Goal: Task Accomplishment & Management: Complete application form

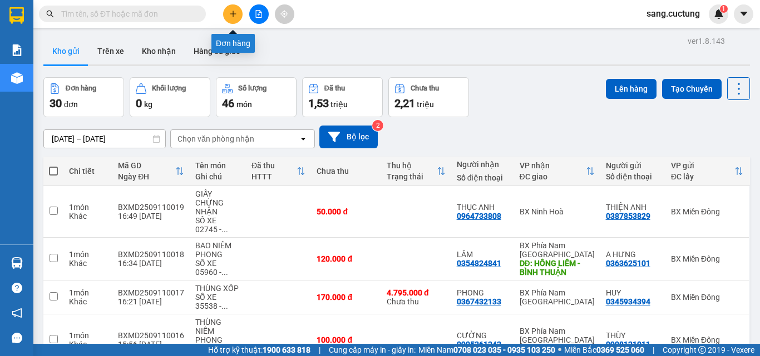
click at [234, 12] on icon "plus" at bounding box center [233, 14] width 8 height 8
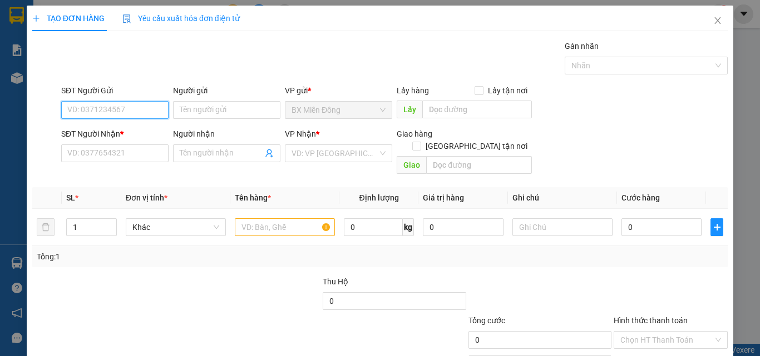
click at [132, 114] on input "SĐT Người Gửi" at bounding box center [114, 110] width 107 height 18
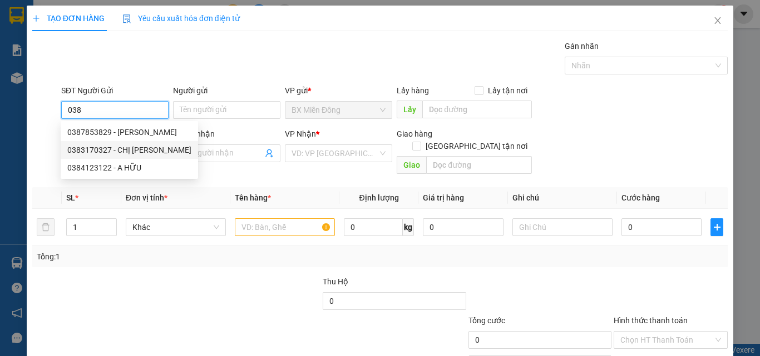
click at [129, 149] on div "0383170327 - CHỊ [PERSON_NAME]" at bounding box center [129, 150] width 124 height 12
type input "0383170327"
type input "CHỊ [PERSON_NAME]"
type input "0919859577"
type input "PHƯỚC"
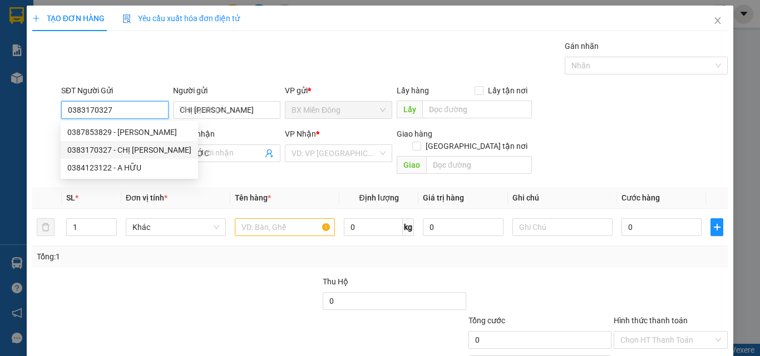
type input "150.000"
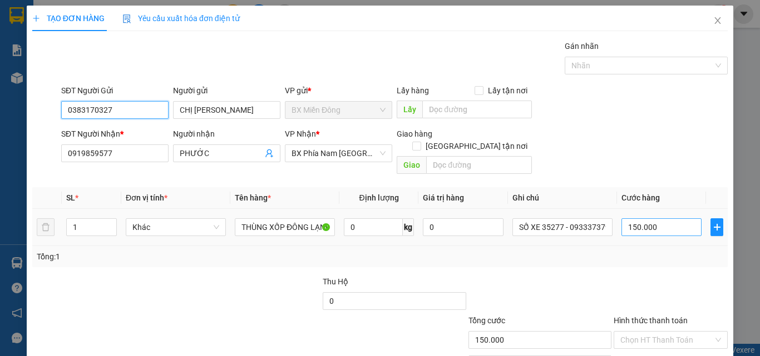
type input "0383170327"
click at [655, 219] on input "150.000" at bounding box center [661, 228] width 80 height 18
type input "1"
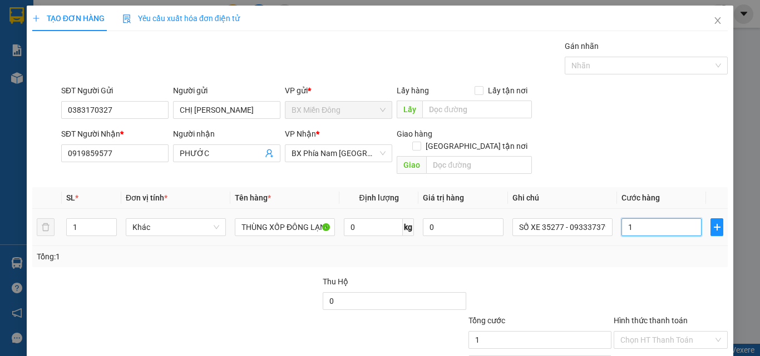
type input "12"
type input "120"
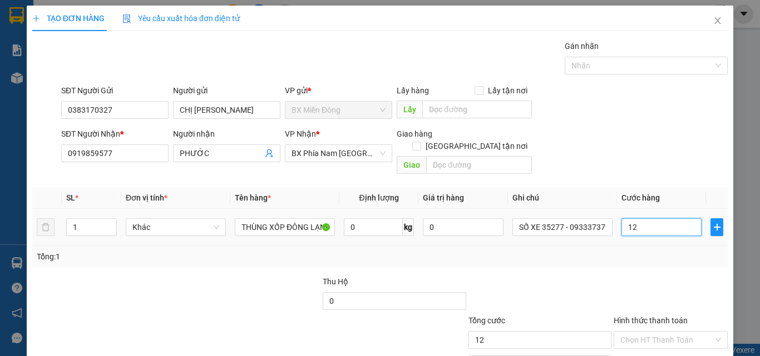
type input "120"
type input "1.200"
type input "12.000"
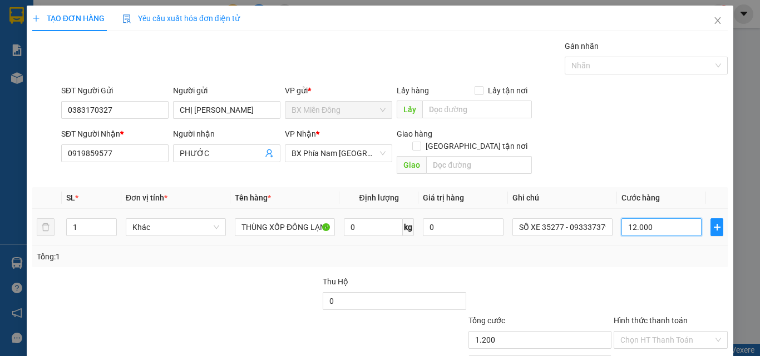
type input "12.000"
type input "120.000"
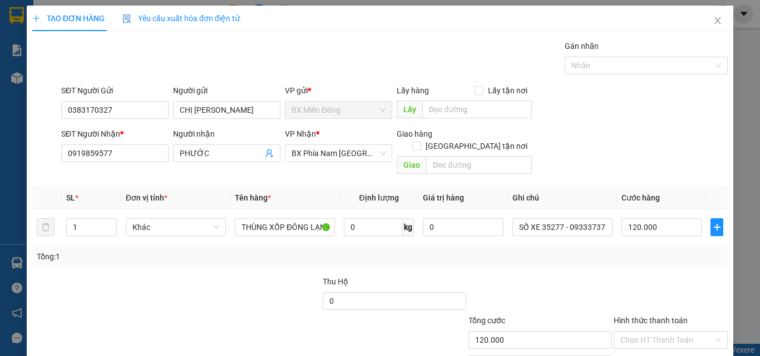
click at [598, 253] on div "Tổng: 1" at bounding box center [379, 256] width 695 height 21
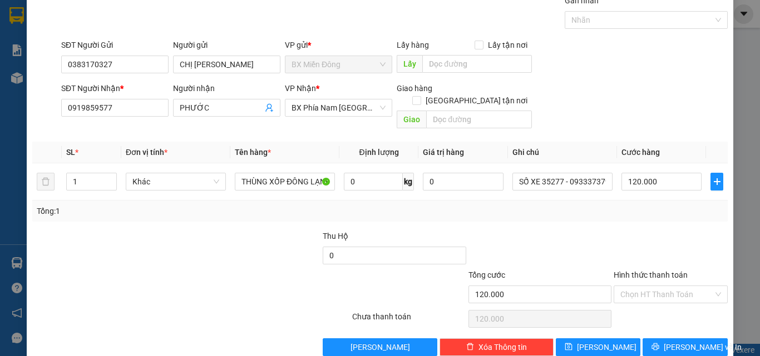
scroll to position [55, 0]
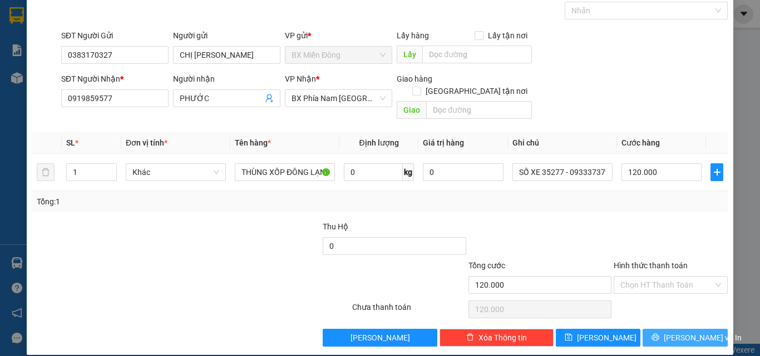
click at [649, 329] on button "[PERSON_NAME] và In" at bounding box center [684, 338] width 85 height 18
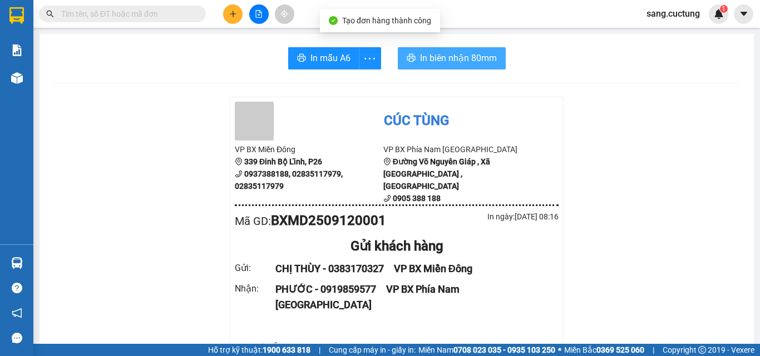
click at [473, 61] on span "In biên nhận 80mm" at bounding box center [458, 58] width 77 height 14
click at [423, 59] on span "In biên nhận 80mm" at bounding box center [458, 58] width 77 height 14
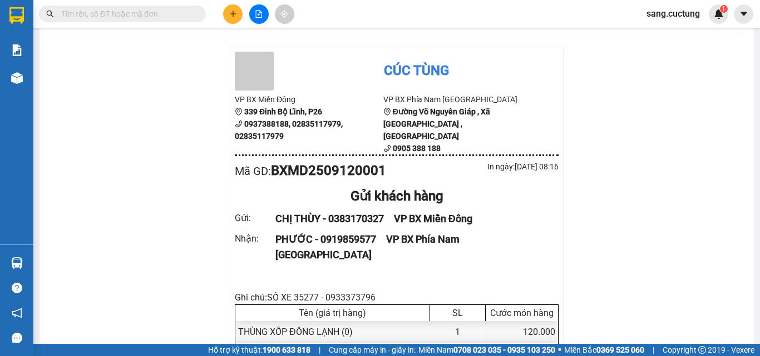
scroll to position [111, 0]
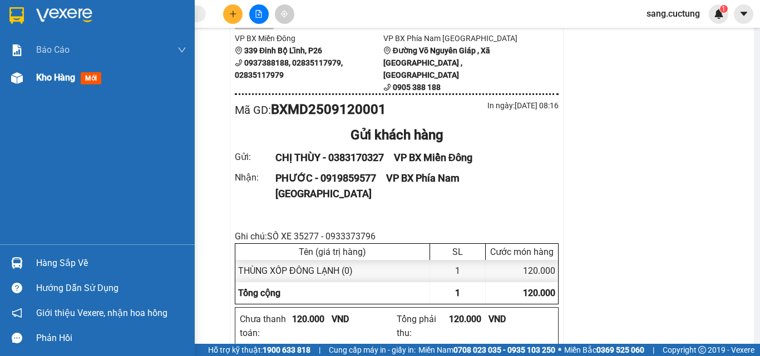
click at [91, 78] on span "mới" at bounding box center [91, 78] width 21 height 12
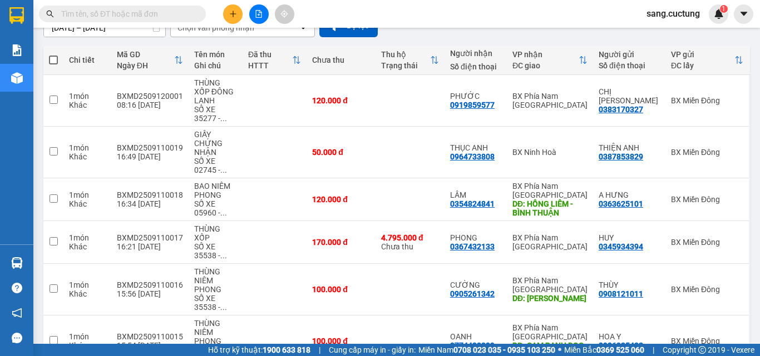
click at [91, 18] on input "text" at bounding box center [126, 14] width 131 height 12
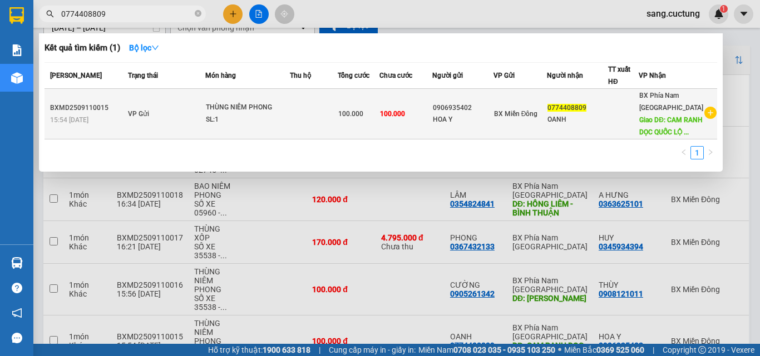
type input "0774408809"
click at [185, 121] on td "VP Gửi" at bounding box center [165, 114] width 80 height 51
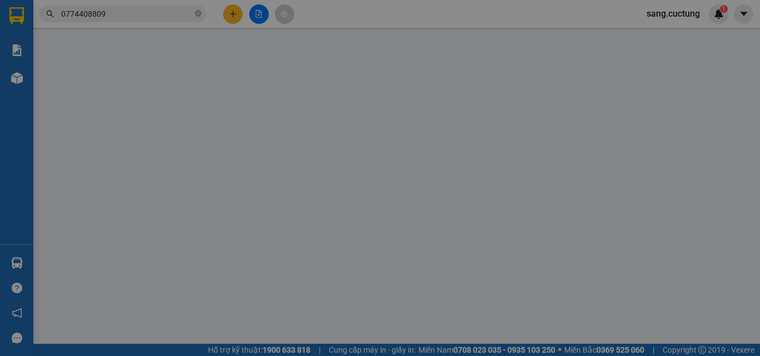
type input "0906935402"
type input "0774408809"
type input "CAM RANH DỌC QUỐC LỘ 1A"
type input "100.000"
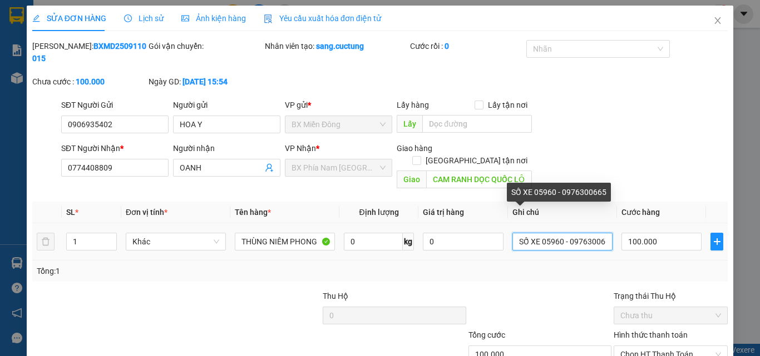
click at [554, 233] on input "SỐ XE 05960 - 0976300665" at bounding box center [562, 242] width 100 height 18
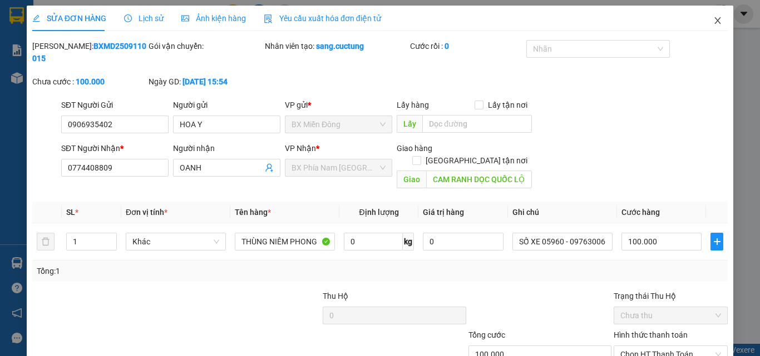
click at [713, 20] on icon "close" at bounding box center [717, 20] width 9 height 9
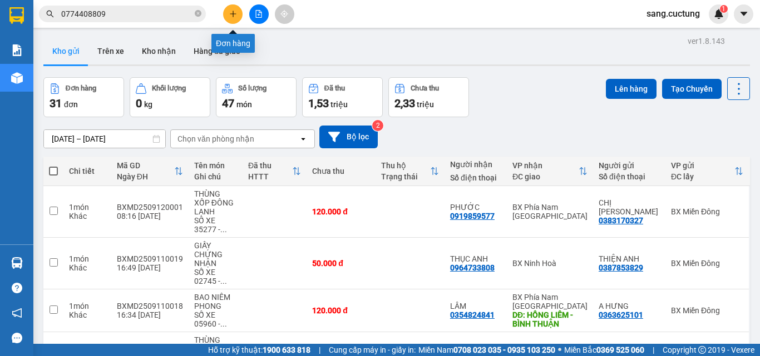
click at [228, 17] on button at bounding box center [232, 13] width 19 height 19
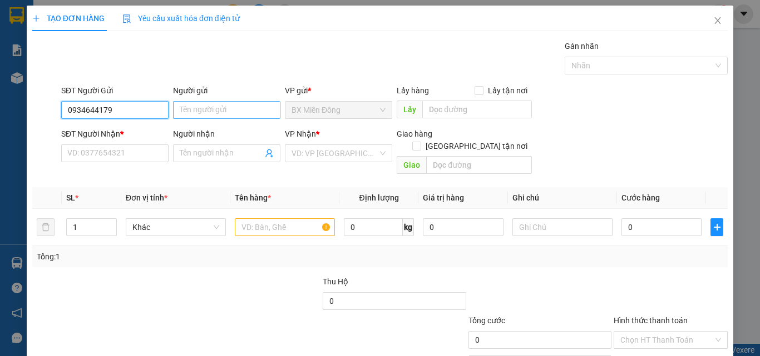
type input "0934644179"
click at [211, 109] on input "Người gửi" at bounding box center [226, 110] width 107 height 18
click at [121, 110] on input "0934644179" at bounding box center [114, 110] width 107 height 18
click at [184, 108] on input "Người gửi" at bounding box center [226, 110] width 107 height 18
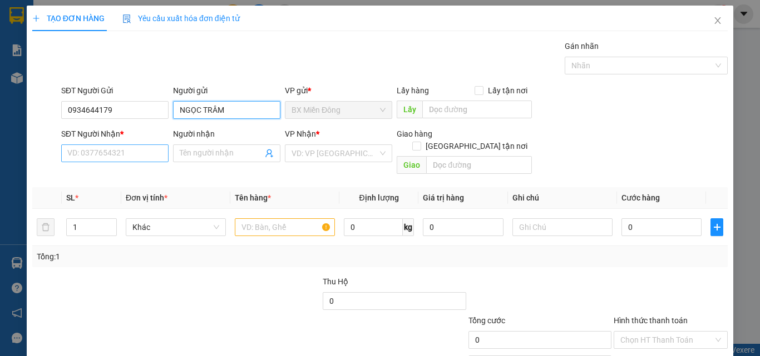
type input "NGỌC TRÂM"
click at [145, 152] on input "SĐT Người Nhận *" at bounding box center [114, 154] width 107 height 18
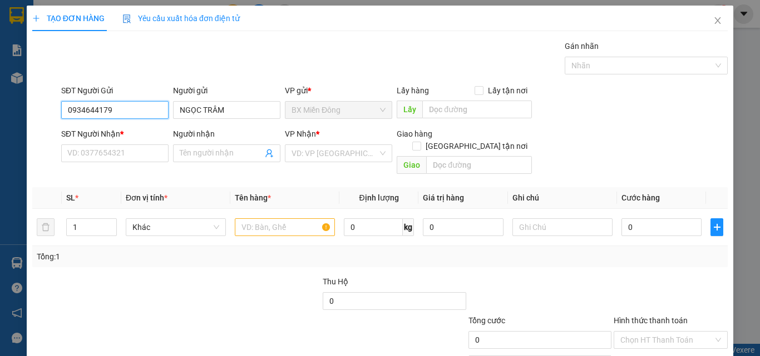
drag, startPoint x: 118, startPoint y: 108, endPoint x: 62, endPoint y: 105, distance: 56.2
click at [62, 105] on input "0934644179" at bounding box center [114, 110] width 107 height 18
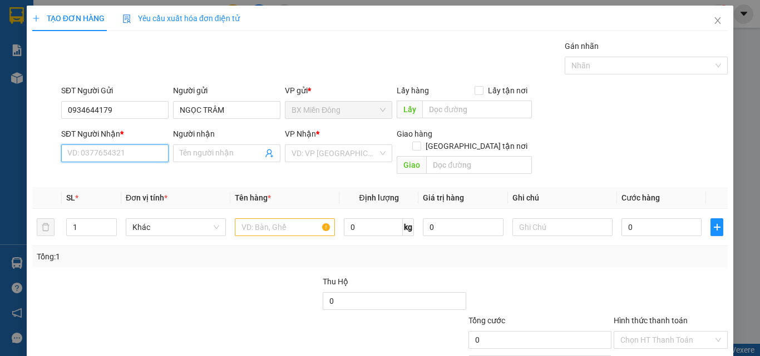
paste input "0934644179"
type input "0934644179"
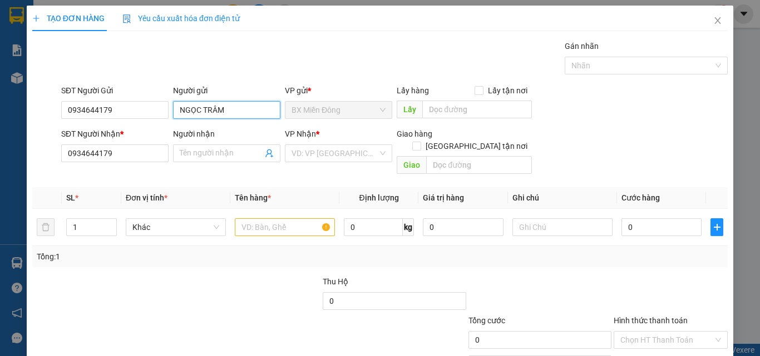
drag, startPoint x: 225, startPoint y: 110, endPoint x: 171, endPoint y: 106, distance: 54.1
click at [173, 106] on input "NGỌC TRÂM" at bounding box center [226, 110] width 107 height 18
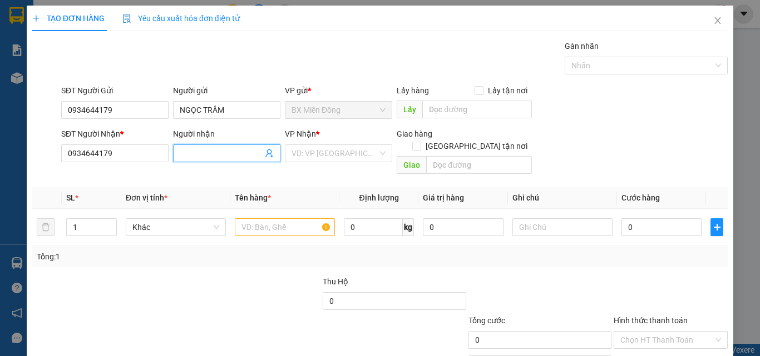
paste input "NGỌC TRÂM"
type input "NGỌC TRÂM"
click at [129, 111] on input "0934644179" at bounding box center [114, 110] width 107 height 18
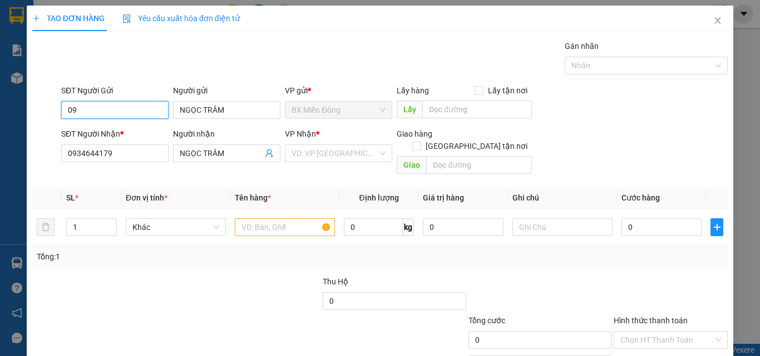
type input "0"
type input "0919338178"
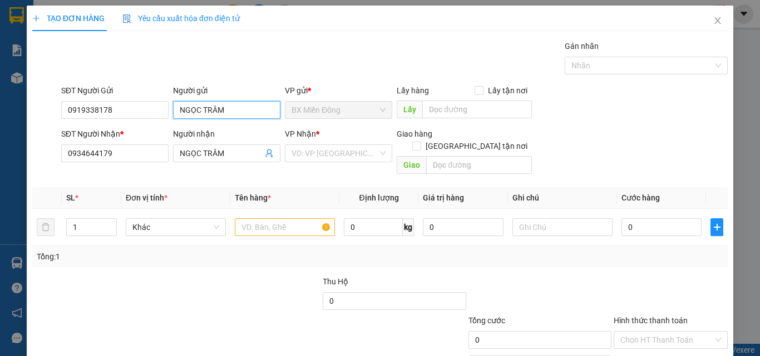
click at [224, 112] on input "NGỌC TRÂM" at bounding box center [226, 110] width 107 height 18
type input "N"
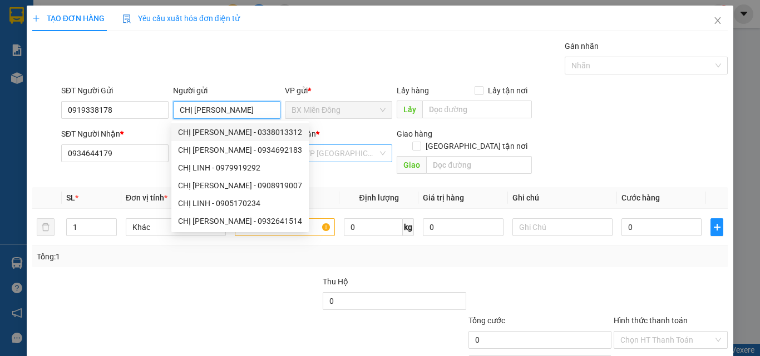
type input "CHỊ [PERSON_NAME]"
click at [323, 149] on input "search" at bounding box center [334, 153] width 86 height 17
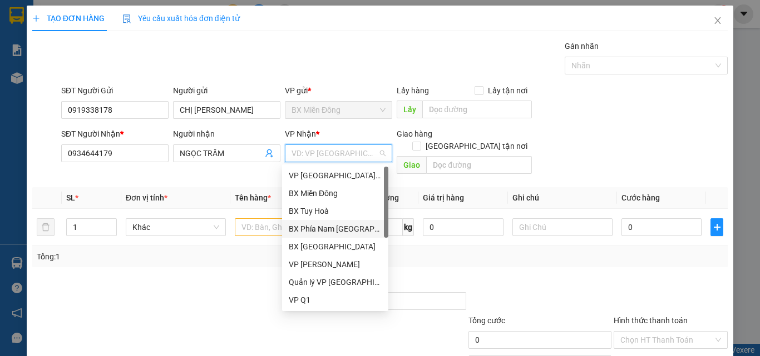
click at [337, 229] on div "BX Phía Nam [GEOGRAPHIC_DATA]" at bounding box center [335, 229] width 93 height 12
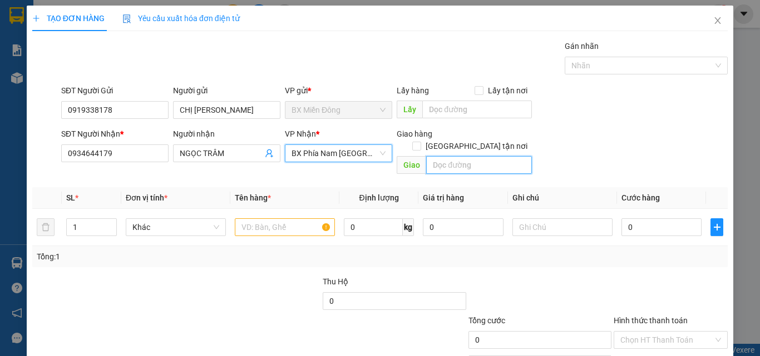
click at [443, 158] on input "text" at bounding box center [479, 165] width 106 height 18
type input "NGÃ 5 [PERSON_NAME]"
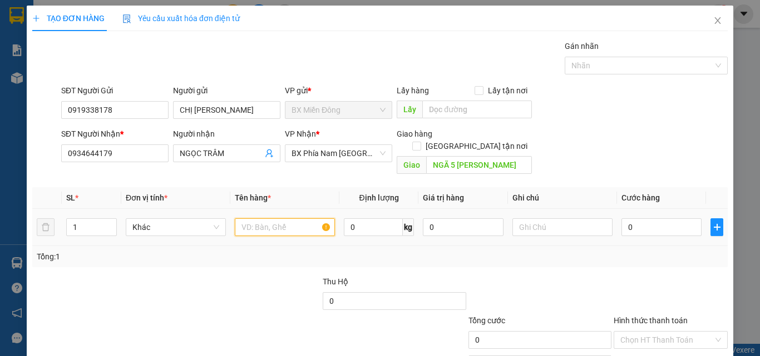
click at [304, 219] on input "text" at bounding box center [285, 228] width 100 height 18
type input "THÙNG XỐP"
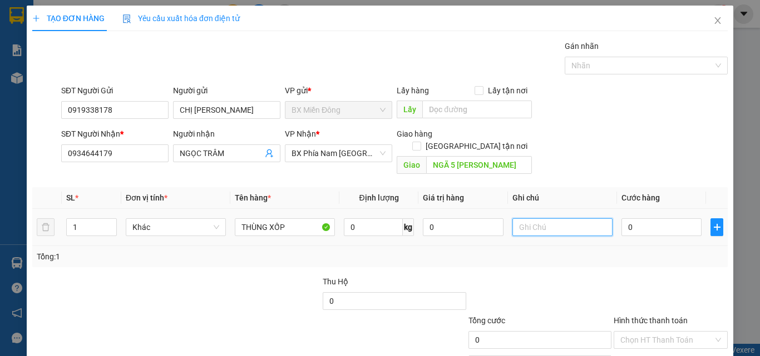
click at [552, 219] on input "text" at bounding box center [562, 228] width 100 height 18
type input "XE35277-0933373796"
click at [632, 219] on input "0" at bounding box center [661, 228] width 80 height 18
type input "1"
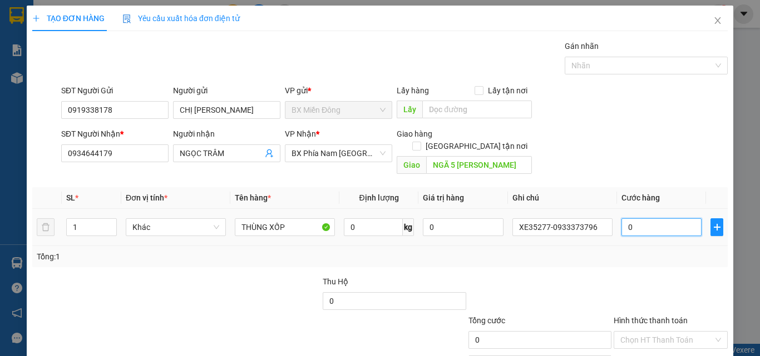
type input "1"
type input "10"
type input "100"
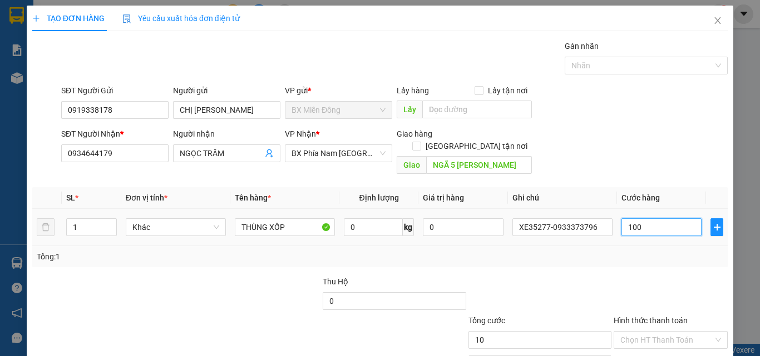
type input "100"
type input "1.000"
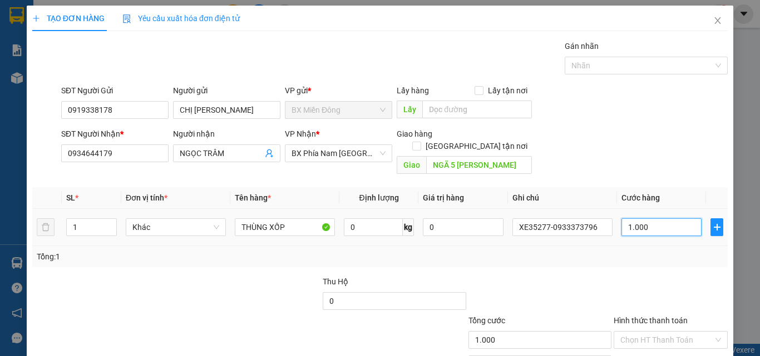
type input "10.000"
type input "100.000"
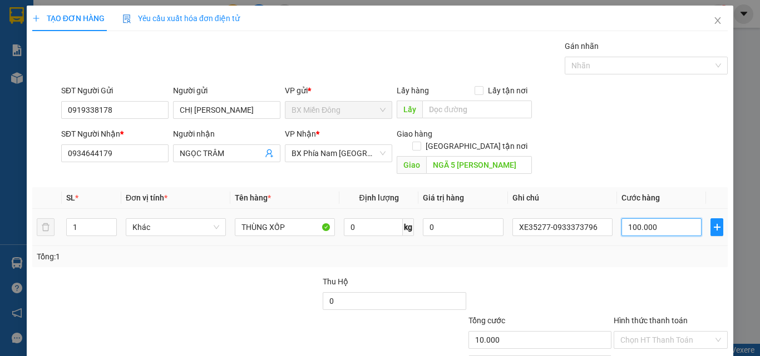
type input "100.000"
click at [593, 251] on div "Tổng: 1" at bounding box center [380, 257] width 686 height 12
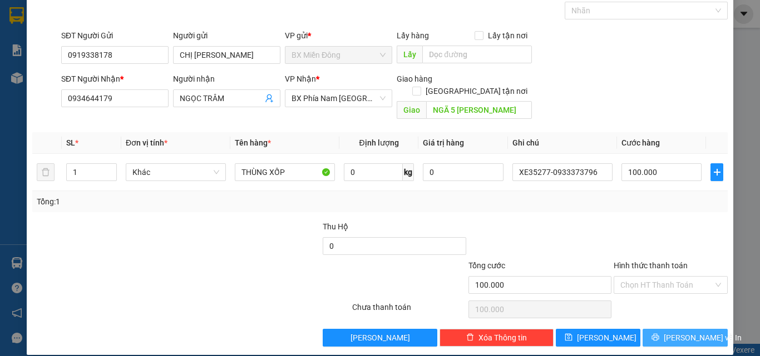
click at [652, 329] on button "[PERSON_NAME] và In" at bounding box center [684, 338] width 85 height 18
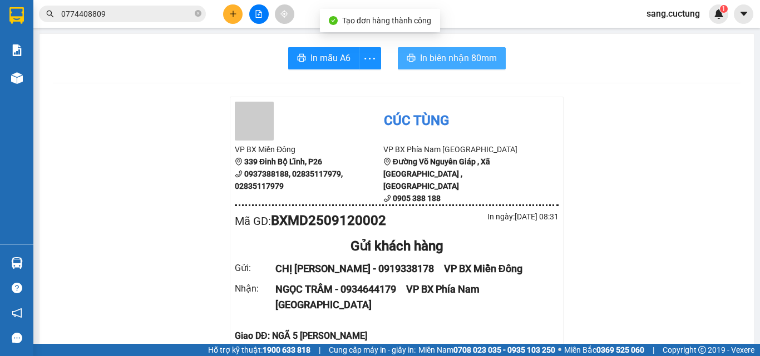
click at [454, 48] on button "In biên nhận 80mm" at bounding box center [452, 58] width 108 height 22
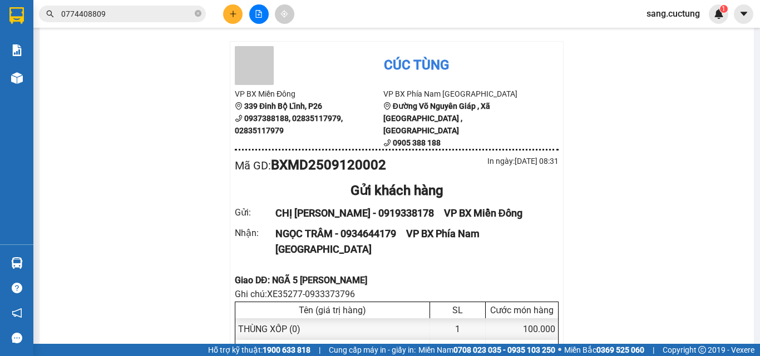
scroll to position [111, 0]
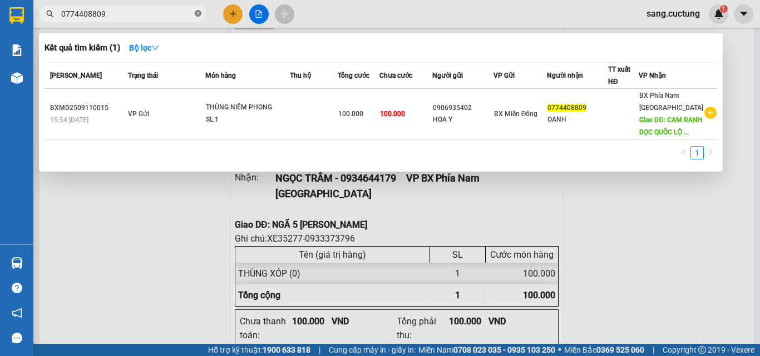
click at [195, 14] on icon "close-circle" at bounding box center [198, 13] width 7 height 7
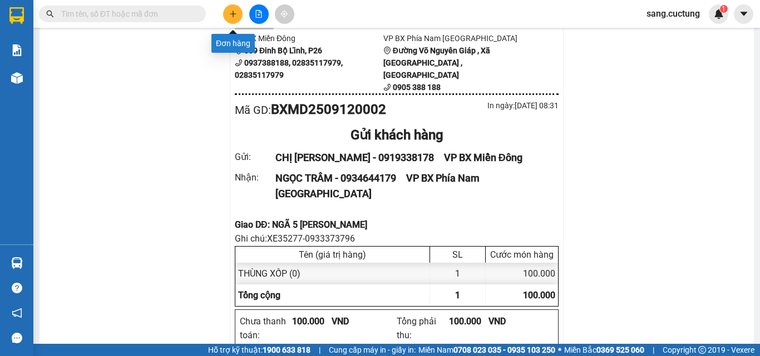
click at [230, 18] on button at bounding box center [232, 13] width 19 height 19
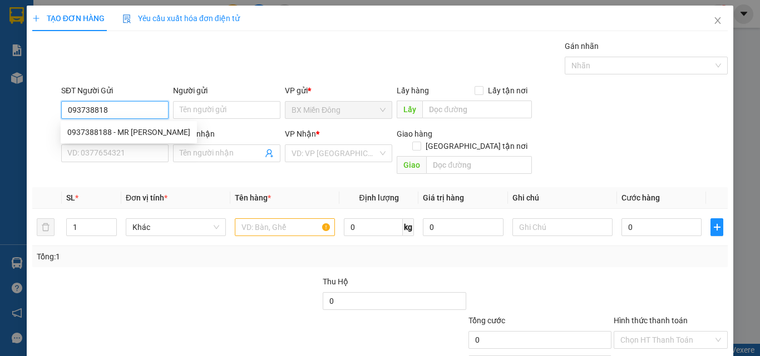
type input "0937388188"
click at [133, 127] on div "0937388188 - MR [PERSON_NAME]" at bounding box center [128, 132] width 123 height 12
type input "MR [PERSON_NAME]"
type input "0919331883"
type input "MR [PERSON_NAME] CÚC TÙNG"
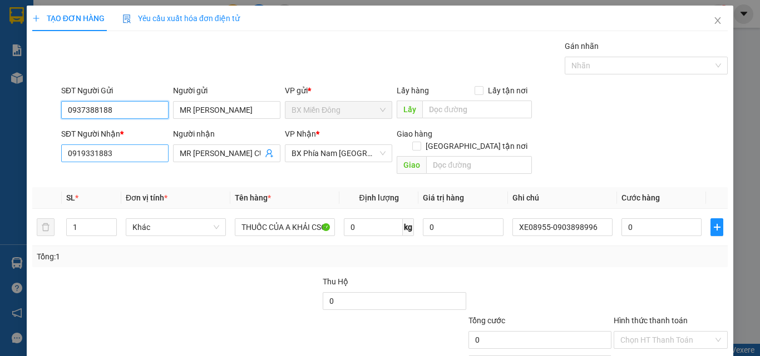
type input "0937388188"
click at [116, 150] on input "0919331883" at bounding box center [114, 154] width 107 height 18
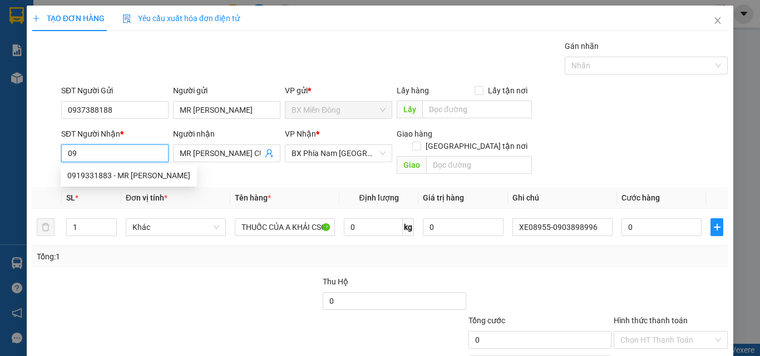
type input "0"
click at [131, 175] on div "0938935172 - ĐẠT ĐIỀU HÀNH" at bounding box center [120, 176] width 107 height 12
type input "0938935172"
type input "ĐẠT ĐIỀU HÀNH"
type input "198 [PERSON_NAME] P Vĩnh Tiến Tp [GEOGRAPHIC_DATA]"
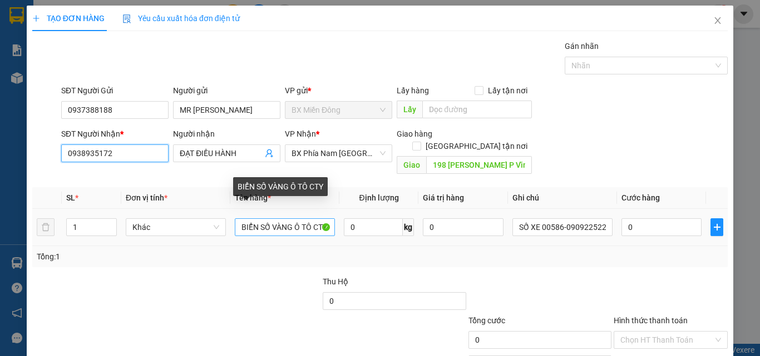
type input "0938935172"
click at [307, 219] on input "BIỂN SỐ VÀNG Ô TÔ CTY" at bounding box center [285, 228] width 100 height 18
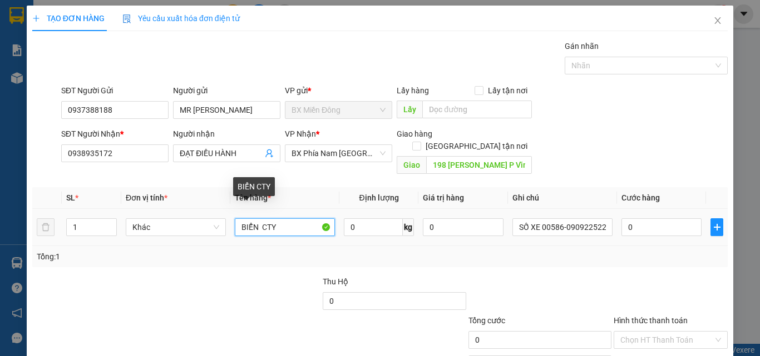
click at [307, 219] on input "BIỂN CTY" at bounding box center [285, 228] width 100 height 18
type input "B"
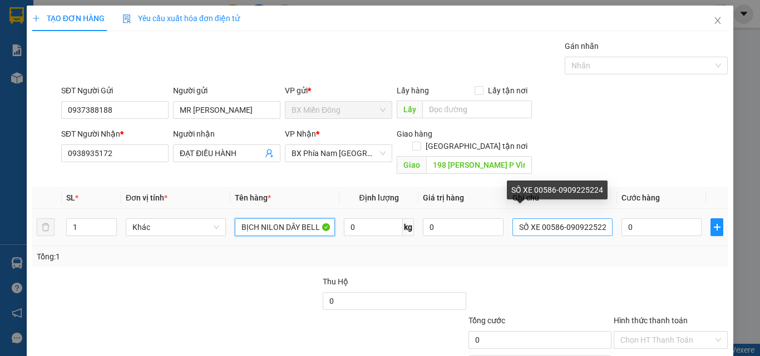
type input "BỊCH NILON DÂY BELL"
click at [555, 219] on input "SỐ XE 00586-0909225224" at bounding box center [562, 228] width 100 height 18
click at [596, 219] on input "SỐ XE 00586-0909225224" at bounding box center [562, 228] width 100 height 18
click at [596, 219] on input "SỐ XE 00586-0909224" at bounding box center [562, 228] width 100 height 18
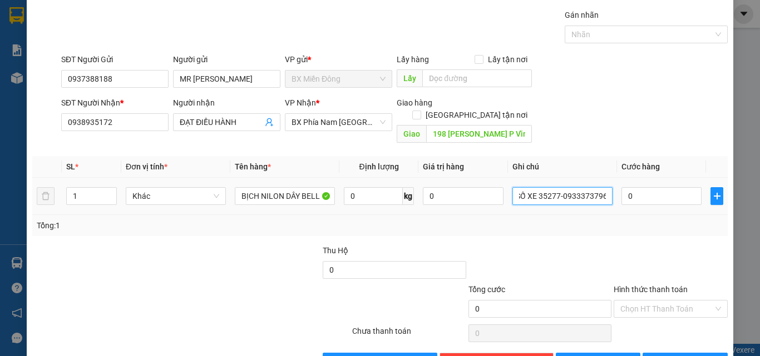
scroll to position [55, 0]
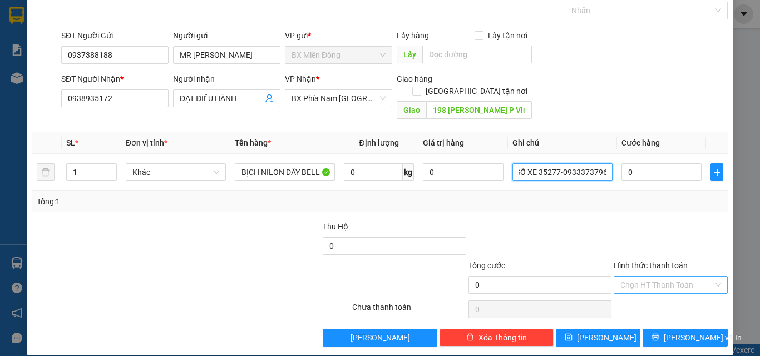
type input "SỐ XE 35277-0933373796"
click at [630, 277] on input "Hình thức thanh toán" at bounding box center [666, 285] width 93 height 17
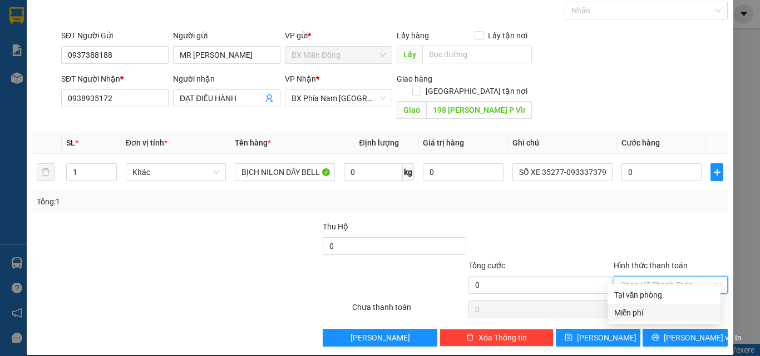
click at [643, 312] on div "Miễn phí" at bounding box center [664, 313] width 100 height 12
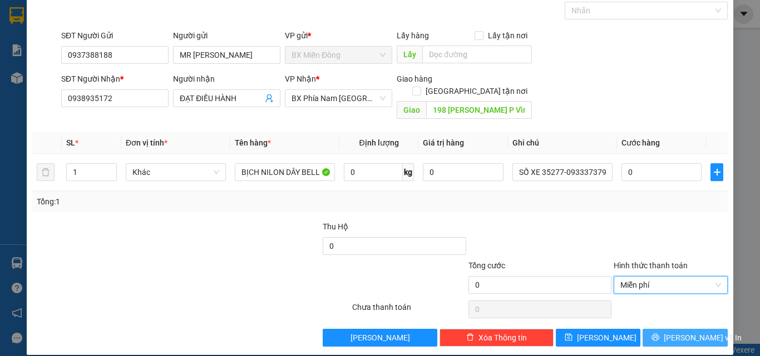
click at [653, 329] on button "[PERSON_NAME] và In" at bounding box center [684, 338] width 85 height 18
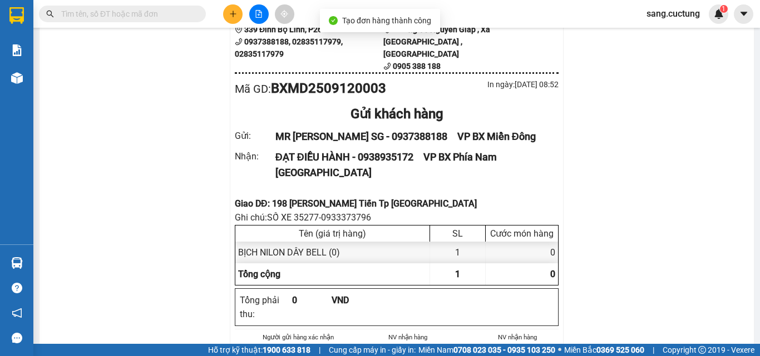
scroll to position [167, 0]
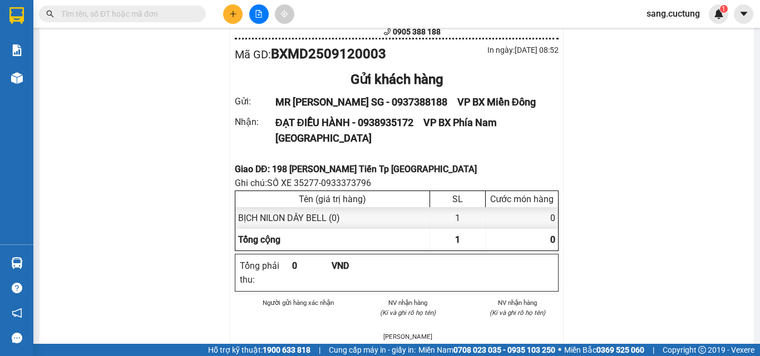
click at [232, 10] on icon "plus" at bounding box center [233, 14] width 8 height 8
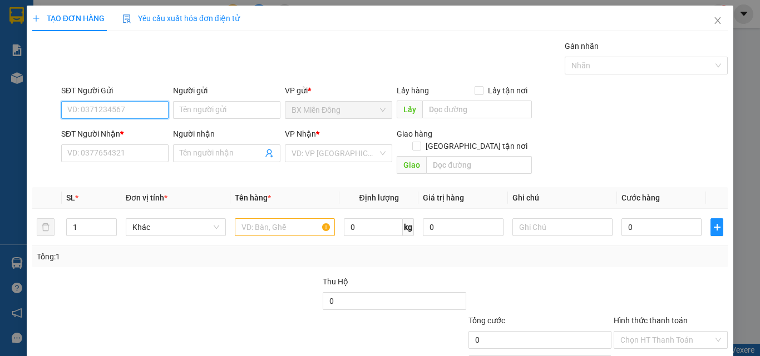
click at [128, 107] on input "SĐT Người Gửi" at bounding box center [114, 110] width 107 height 18
type input "0972758383"
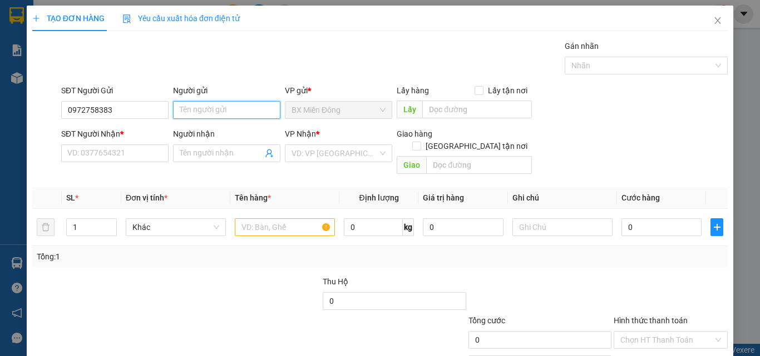
click at [189, 108] on input "Người gửi" at bounding box center [226, 110] width 107 height 18
type input "A ĐỊNH"
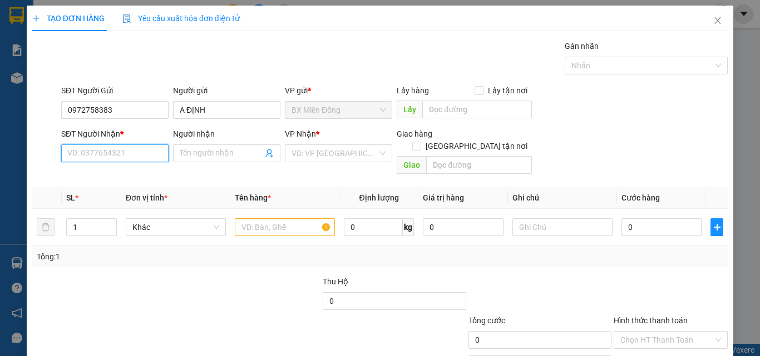
click at [137, 157] on input "SĐT Người Nhận *" at bounding box center [114, 154] width 107 height 18
type input "0919719713"
click at [190, 148] on input "Người nhận" at bounding box center [221, 153] width 83 height 12
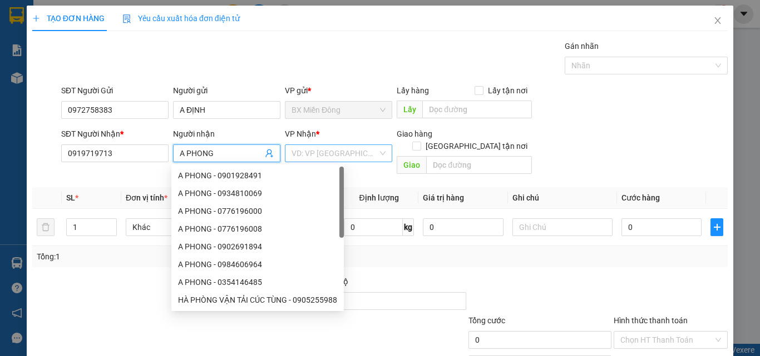
type input "A PHONG"
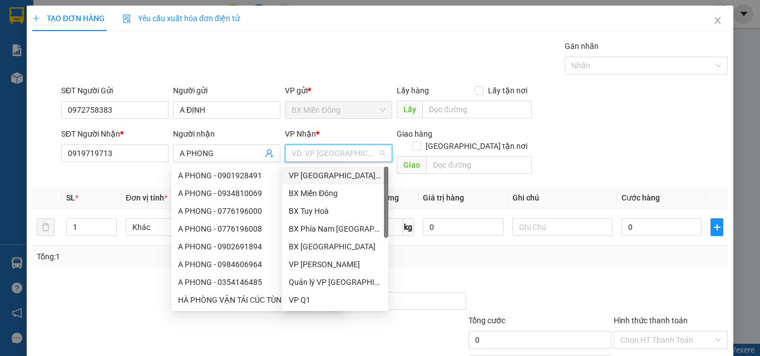
click at [339, 161] on input "search" at bounding box center [334, 153] width 86 height 17
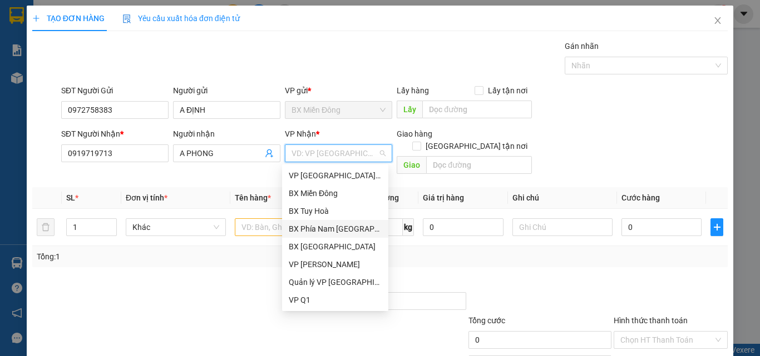
click at [350, 227] on div "BX Phía Nam [GEOGRAPHIC_DATA]" at bounding box center [335, 229] width 93 height 12
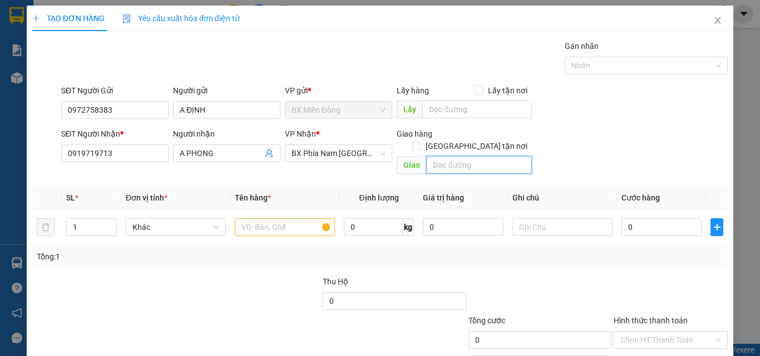
click at [471, 160] on input "text" at bounding box center [479, 165] width 106 height 18
type input "L"
type input "LOCOCJ AN - CAM RANH QL1"
click at [107, 221] on span "up" at bounding box center [110, 224] width 7 height 7
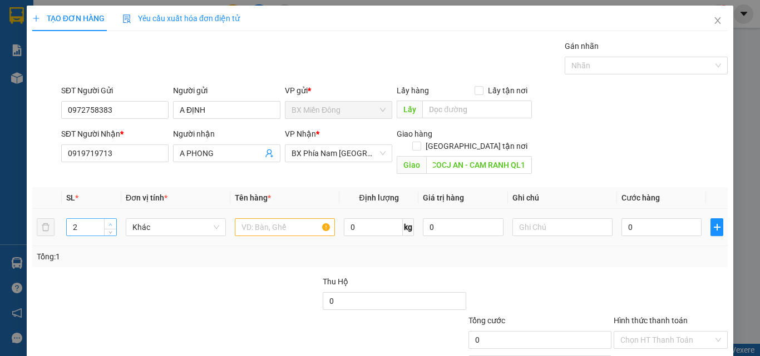
scroll to position [0, 0]
click at [107, 221] on span "up" at bounding box center [110, 224] width 7 height 7
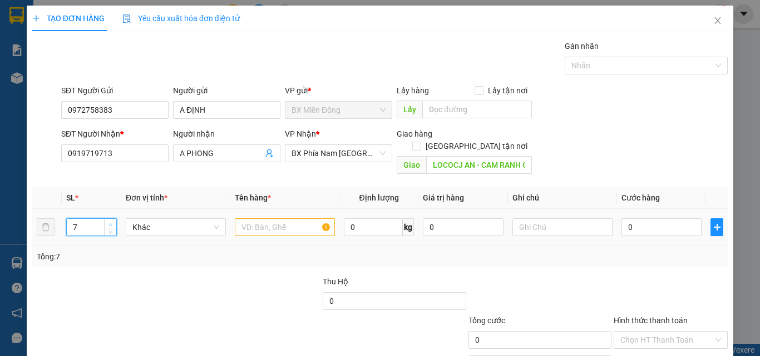
click at [107, 221] on span "up" at bounding box center [110, 224] width 7 height 7
type input "10"
click at [107, 221] on span "up" at bounding box center [110, 224] width 7 height 7
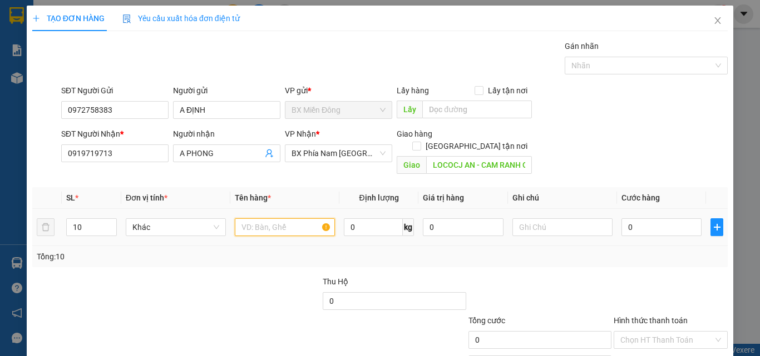
click at [272, 219] on input "text" at bounding box center [285, 228] width 100 height 18
type input "GIA VỊ THỰC PHẨM"
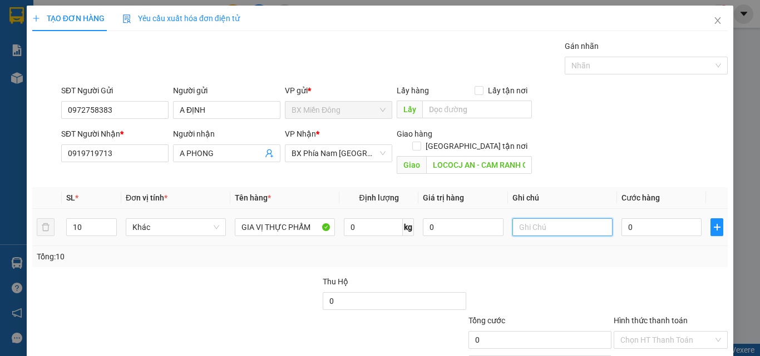
click at [518, 219] on input "text" at bounding box center [562, 228] width 100 height 18
type input "XE35742-0989305305"
click at [630, 219] on input "0" at bounding box center [661, 228] width 80 height 18
type input "6"
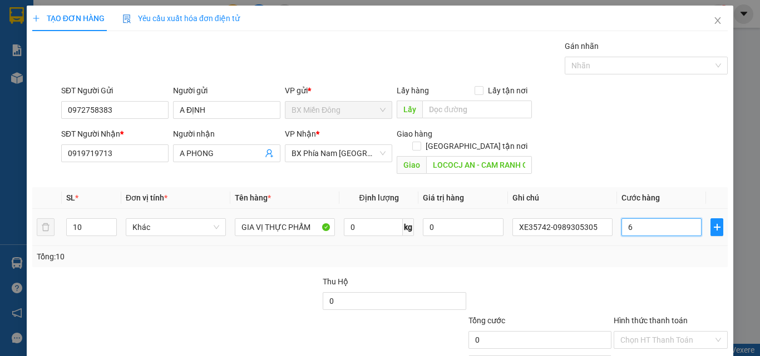
type input "6"
type input "60"
type input "600"
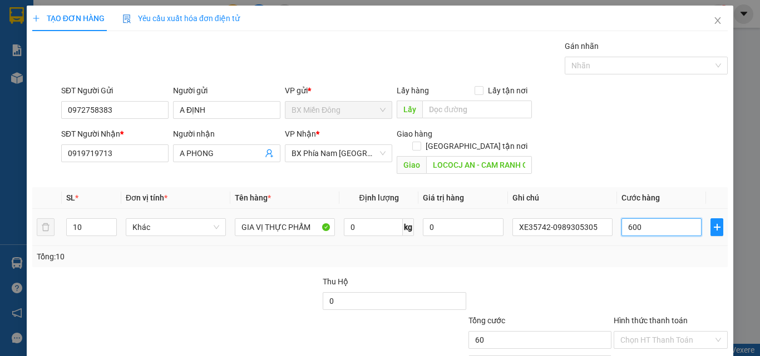
type input "600"
type input "6.000"
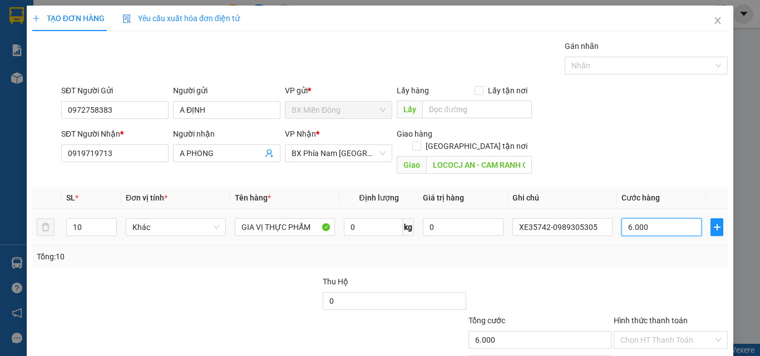
type input "60.000"
type input "600.000"
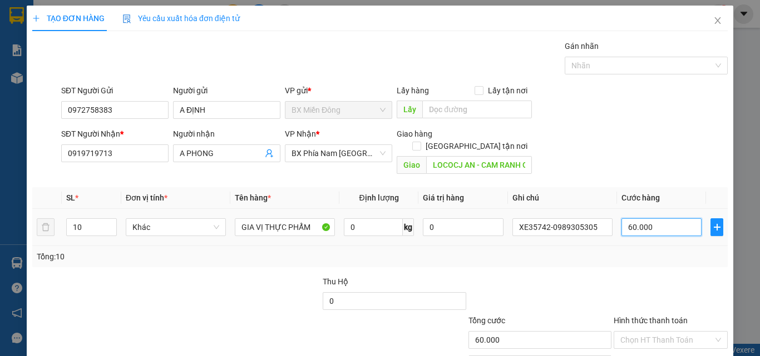
type input "600.000"
click at [612, 276] on div at bounding box center [670, 295] width 116 height 39
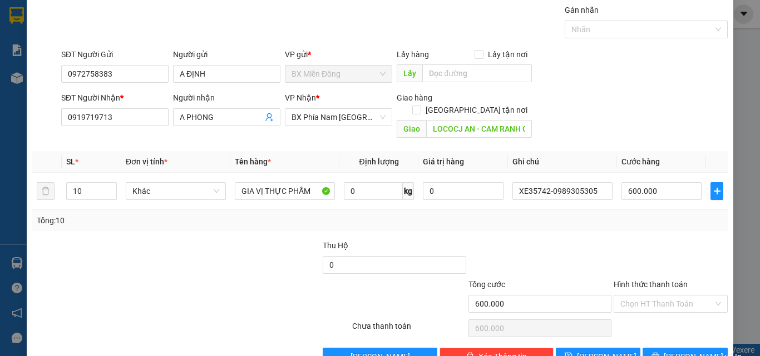
scroll to position [55, 0]
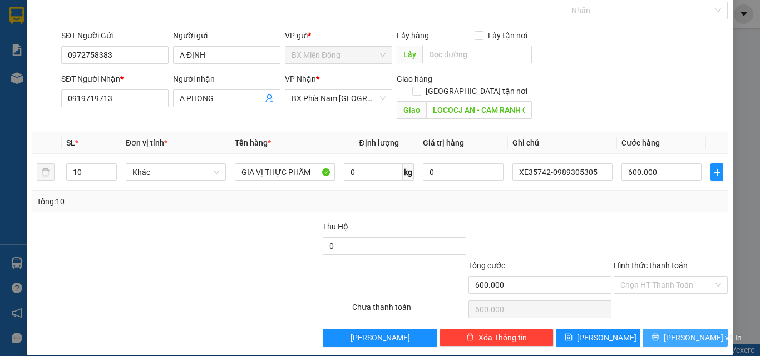
click at [654, 329] on button "[PERSON_NAME] và In" at bounding box center [684, 338] width 85 height 18
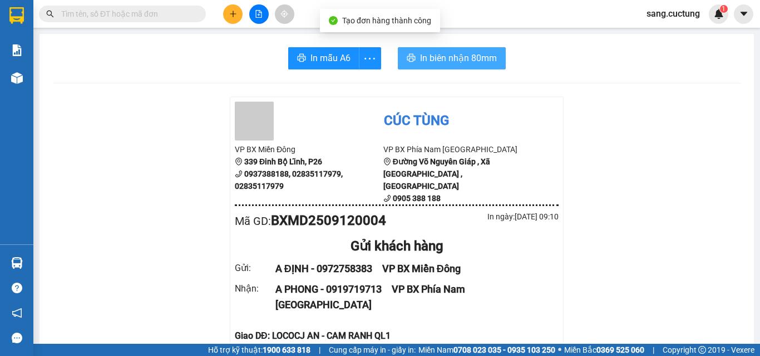
click at [478, 53] on span "In biên nhận 80mm" at bounding box center [458, 58] width 77 height 14
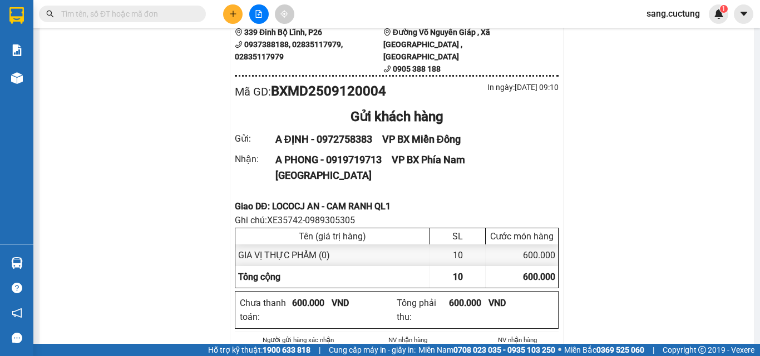
scroll to position [111, 0]
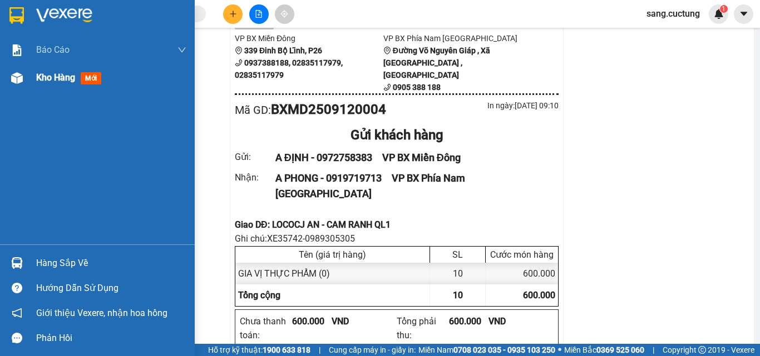
click at [72, 75] on span "Kho hàng" at bounding box center [55, 77] width 39 height 11
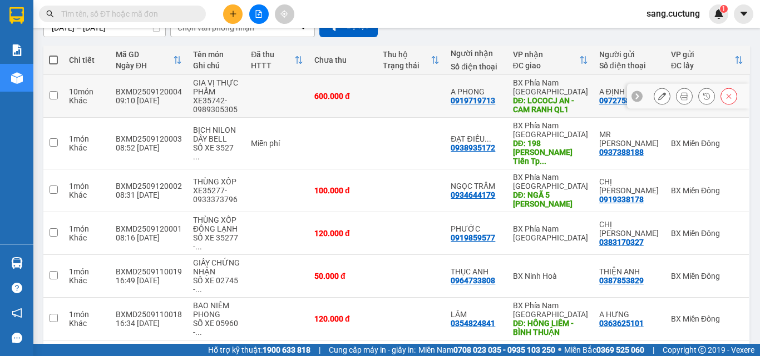
click at [218, 99] on div "XE35742-0989305305" at bounding box center [216, 105] width 47 height 18
checkbox input "true"
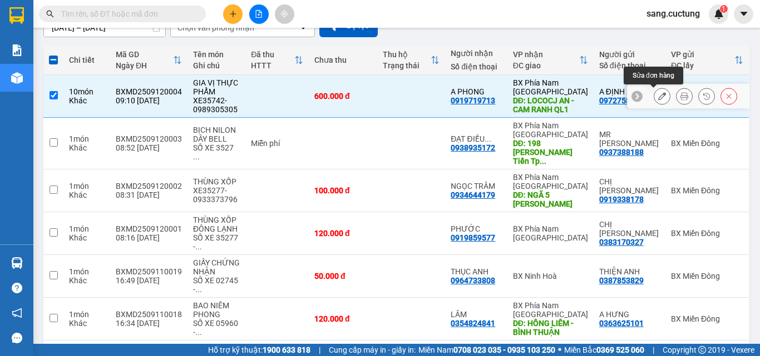
click at [658, 97] on icon at bounding box center [662, 96] width 8 height 8
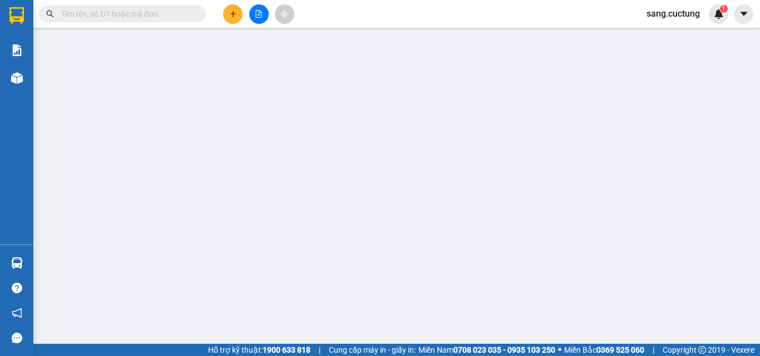
type input "0972758383"
type input "0919719713"
type input "LOCOCJ AN - CAM RANH QL1"
type input "600.000"
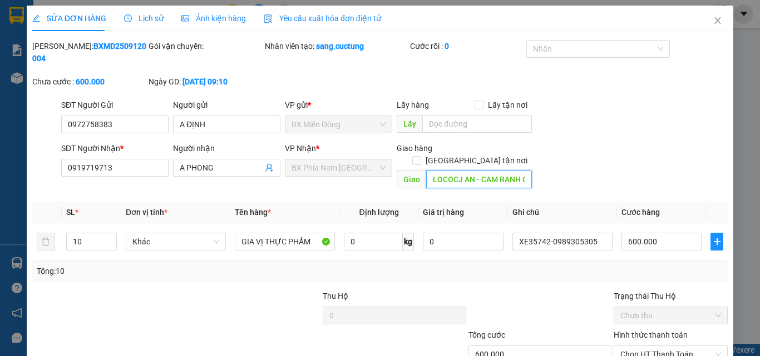
click at [455, 171] on input "LOCOCJ AN - CAM RANH QL1" at bounding box center [479, 180] width 106 height 18
click at [490, 171] on input "LỘC AN - CAM RAH QL1A" at bounding box center [479, 180] width 106 height 18
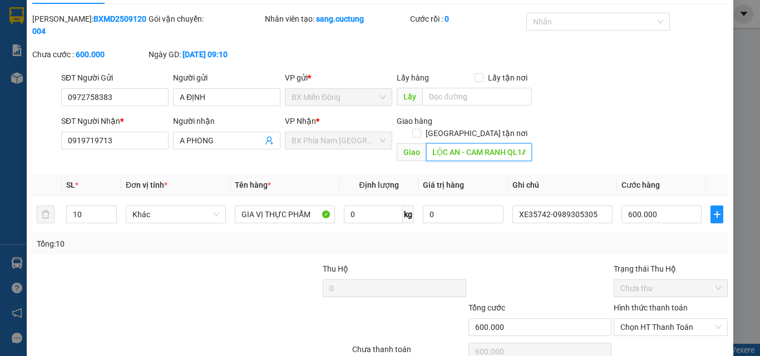
scroll to position [57, 0]
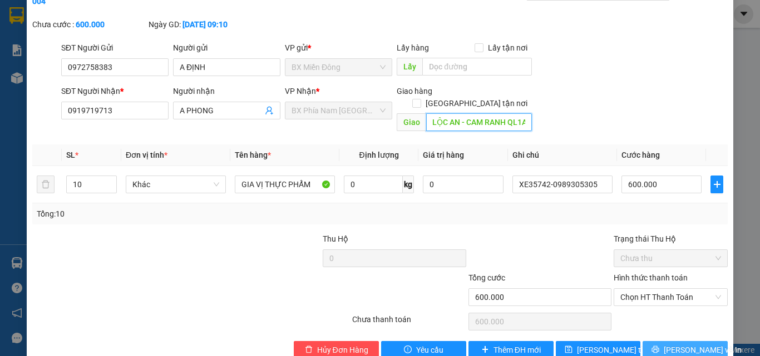
type input "LỘC AN - CAM RANH QL1A"
click at [659, 346] on icon "printer" at bounding box center [655, 350] width 8 height 8
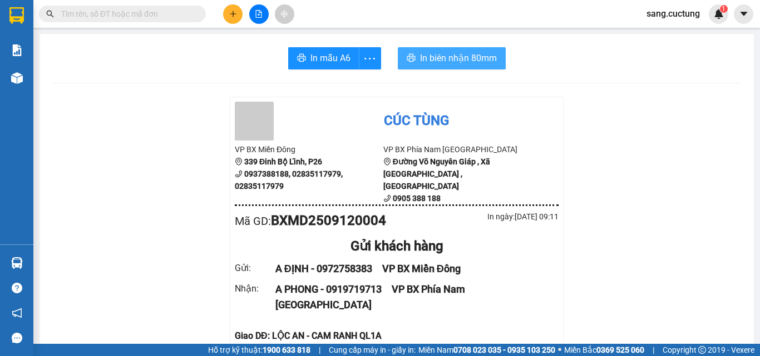
click at [445, 59] on span "In biên nhận 80mm" at bounding box center [458, 58] width 77 height 14
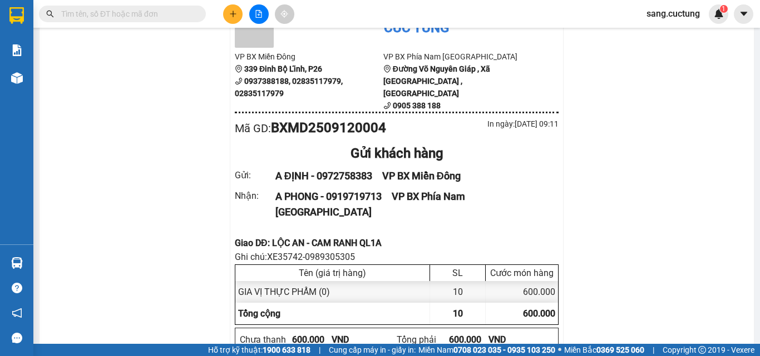
scroll to position [111, 0]
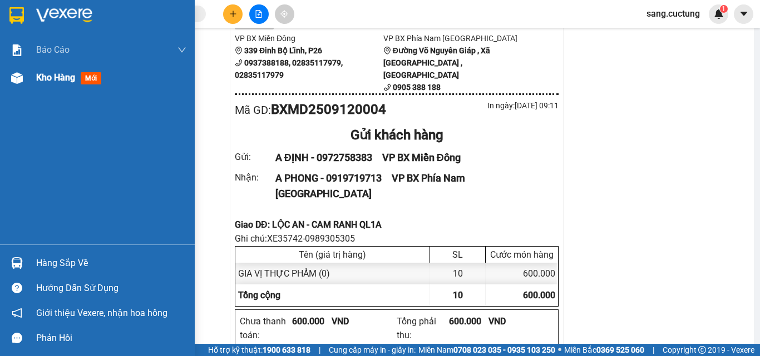
click at [88, 79] on span "mới" at bounding box center [91, 78] width 21 height 12
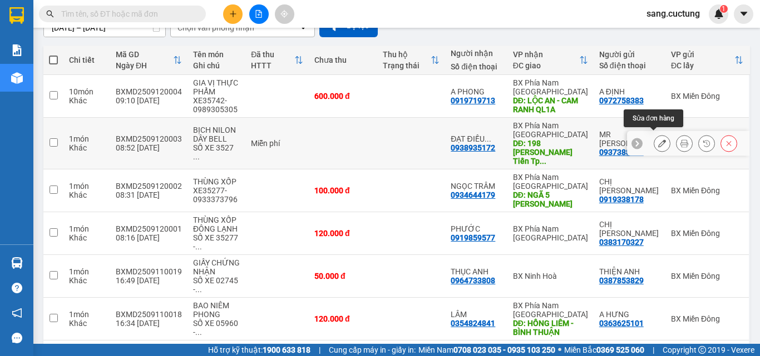
click at [658, 140] on icon at bounding box center [662, 144] width 8 height 8
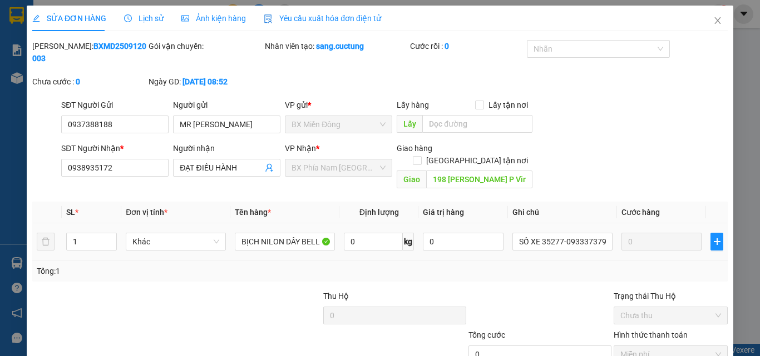
type input "0937388188"
type input "0938935172"
type input "198 [PERSON_NAME] P Vĩnh Tiến Tp [GEOGRAPHIC_DATA]"
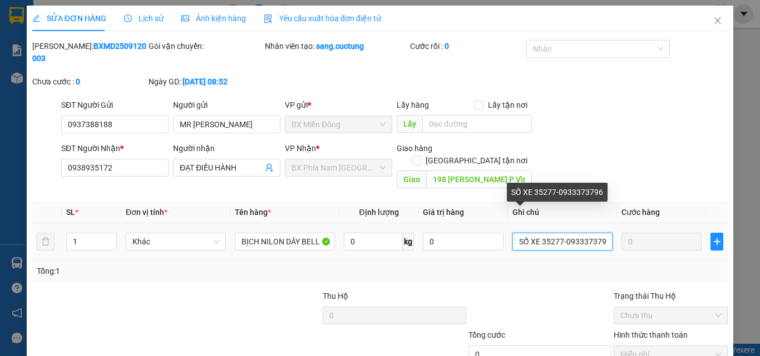
click at [597, 233] on input "SỐ XE 35277-0933373796" at bounding box center [562, 242] width 100 height 18
click at [565, 233] on input "SỐ XE 35742-6" at bounding box center [562, 242] width 100 height 18
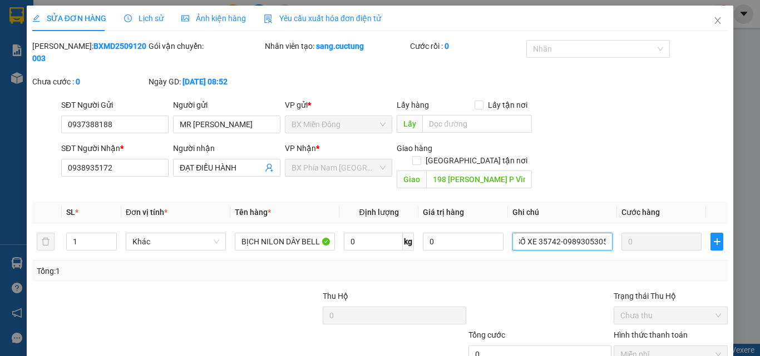
type input "SỐ XE 35742-0989305305"
click at [554, 260] on div "Total Paid Fee 0 Total UnPaid Fee 0 Cash Collection Total Fee Mã ĐH: BXMD250912…" at bounding box center [379, 228] width 695 height 376
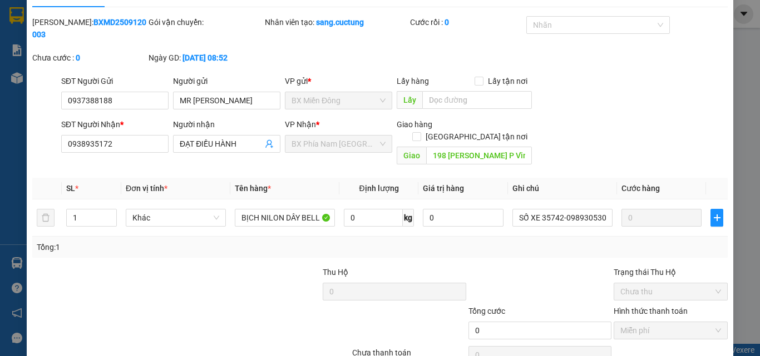
scroll to position [57, 0]
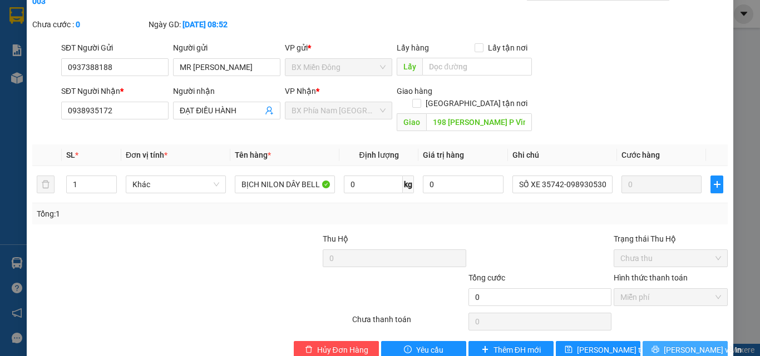
click at [649, 341] on button "[PERSON_NAME] và In" at bounding box center [684, 350] width 85 height 18
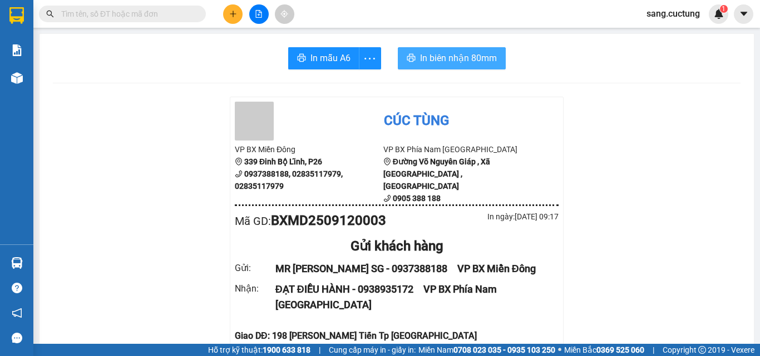
click at [463, 59] on span "In biên nhận 80mm" at bounding box center [458, 58] width 77 height 14
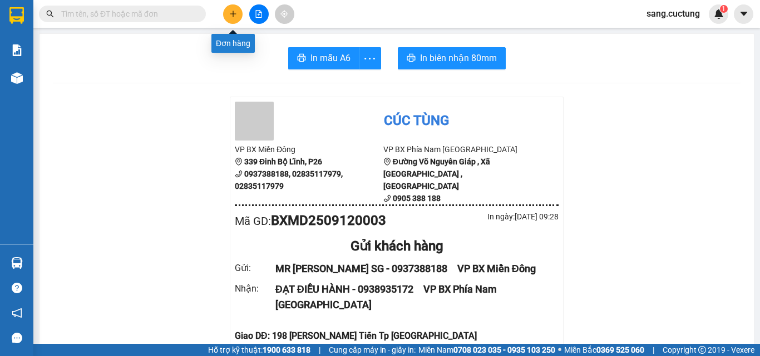
click at [229, 16] on icon "plus" at bounding box center [233, 14] width 8 height 8
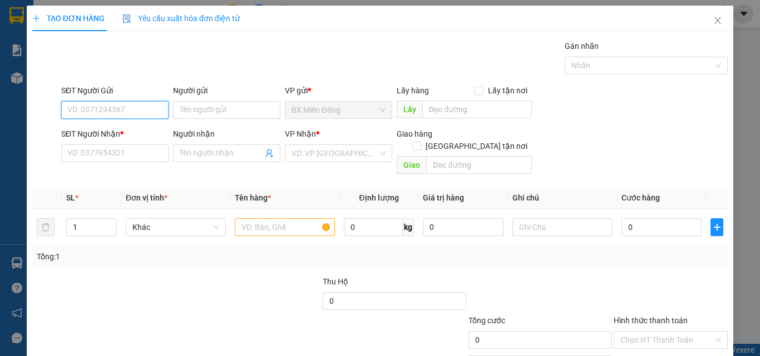
click at [136, 106] on input "SĐT Người Gửi" at bounding box center [114, 110] width 107 height 18
type input "0908730644"
click at [130, 131] on div "0908730644 - KHƯƠNG" at bounding box center [113, 132] width 93 height 12
type input "KHƯƠNG"
type input "0899330357"
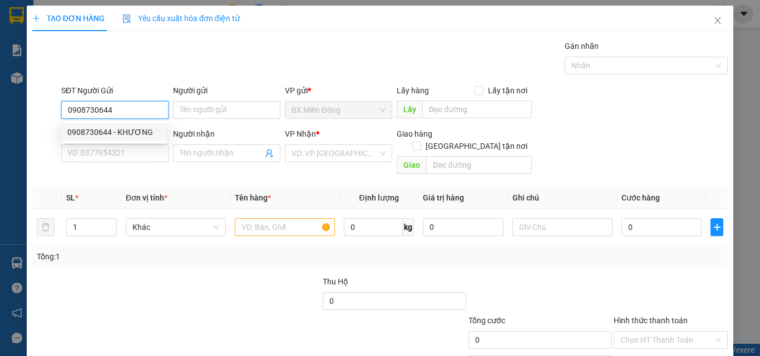
type input "QM"
type input "150.000"
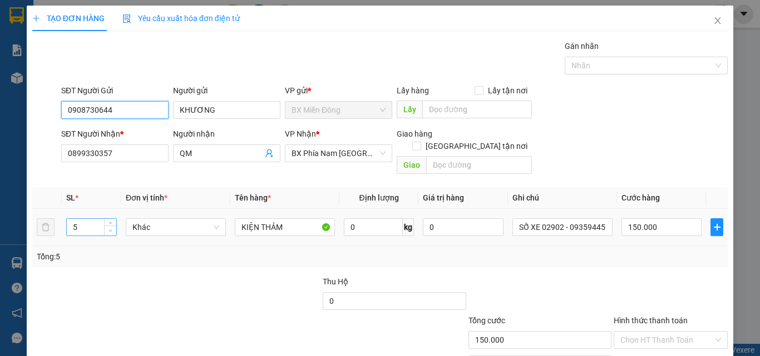
type input "0908730644"
click at [108, 229] on icon "down" at bounding box center [110, 231] width 4 height 4
type input "1"
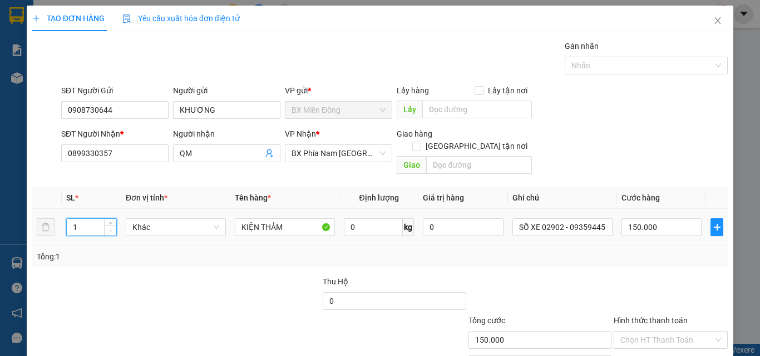
click at [108, 229] on icon "down" at bounding box center [110, 231] width 4 height 4
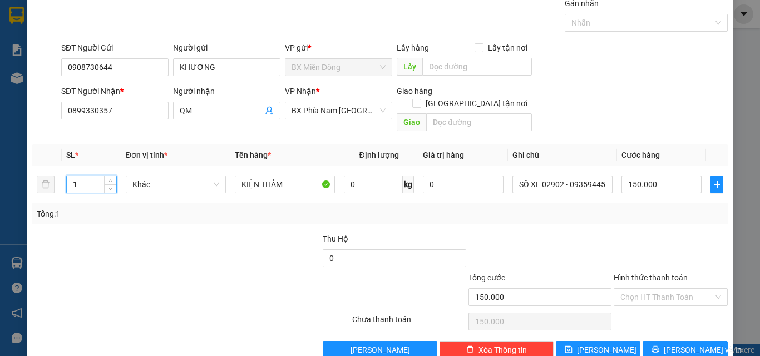
scroll to position [55, 0]
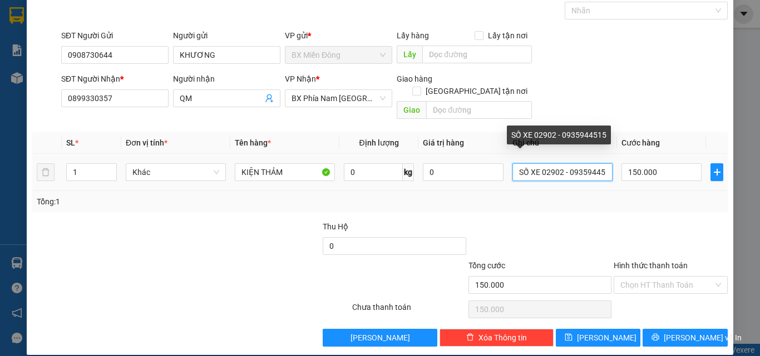
click at [557, 163] on input "SỐ XE 02902 - 0935944515" at bounding box center [562, 172] width 100 height 18
click at [597, 163] on input "SỐ XE35742 - 0935944515" at bounding box center [562, 172] width 100 height 18
click at [597, 163] on input "SỐ XE35742 - 0935915" at bounding box center [562, 172] width 100 height 18
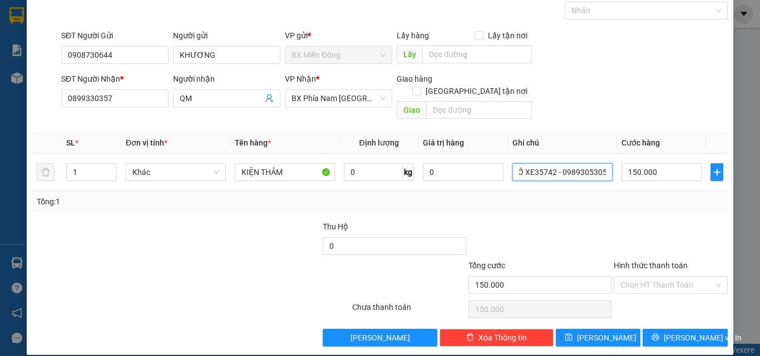
type input "SỐ XE35742 - 0989305305"
click at [586, 197] on div "Tổng: 1" at bounding box center [379, 201] width 695 height 21
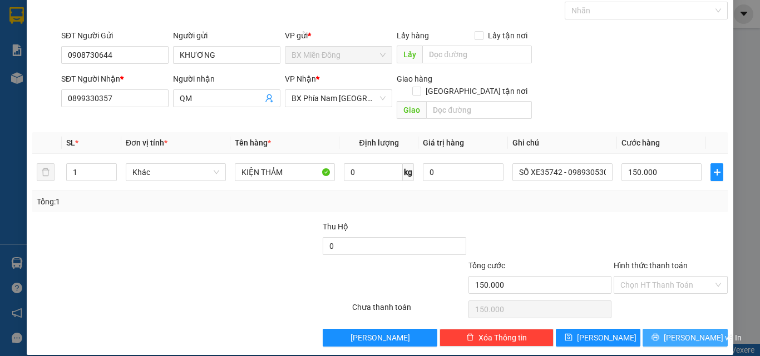
click at [667, 329] on button "[PERSON_NAME] và In" at bounding box center [684, 338] width 85 height 18
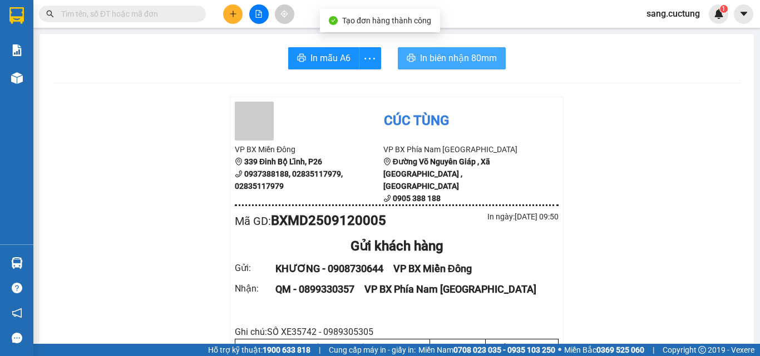
click at [428, 54] on span "In biên nhận 80mm" at bounding box center [458, 58] width 77 height 14
